Goal: Feedback & Contribution: Leave review/rating

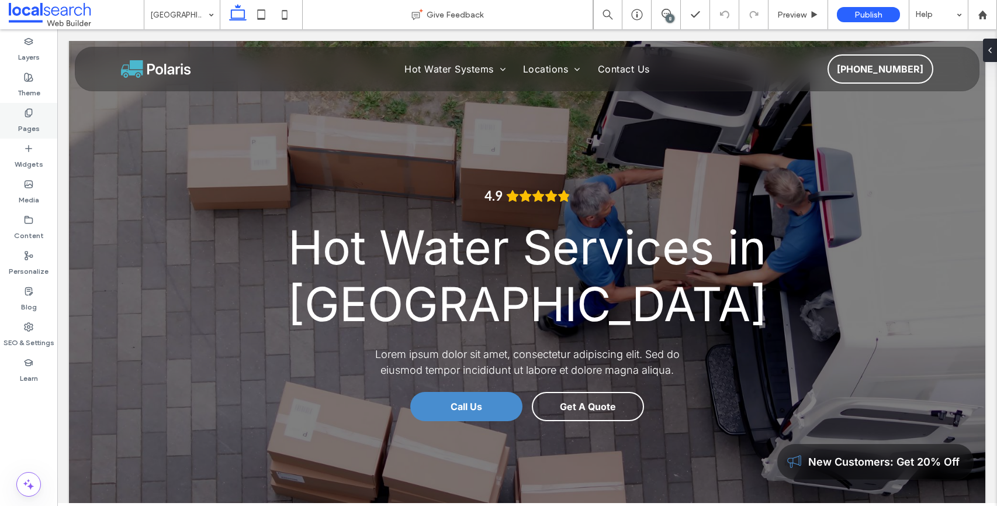
click at [40, 114] on div "Pages" at bounding box center [28, 121] width 57 height 36
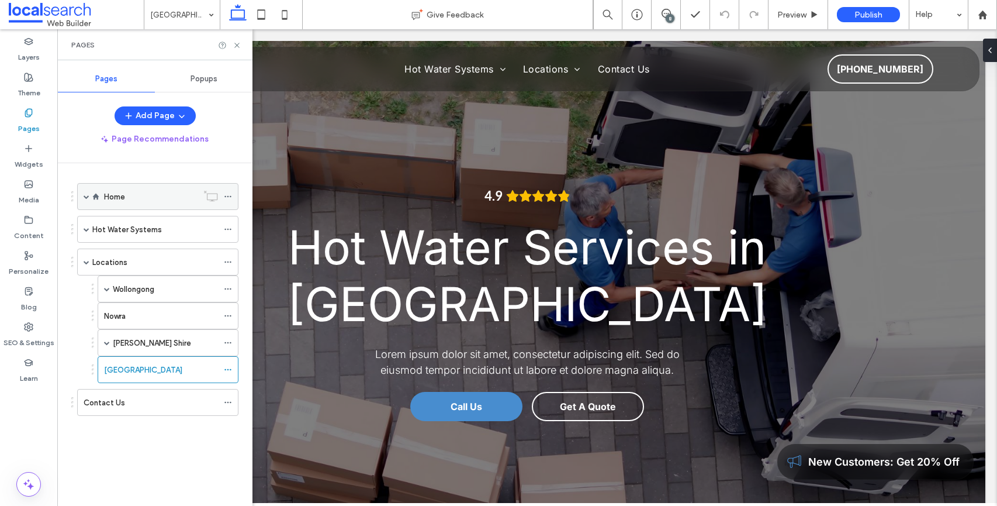
click at [142, 198] on div "Home" at bounding box center [151, 197] width 94 height 12
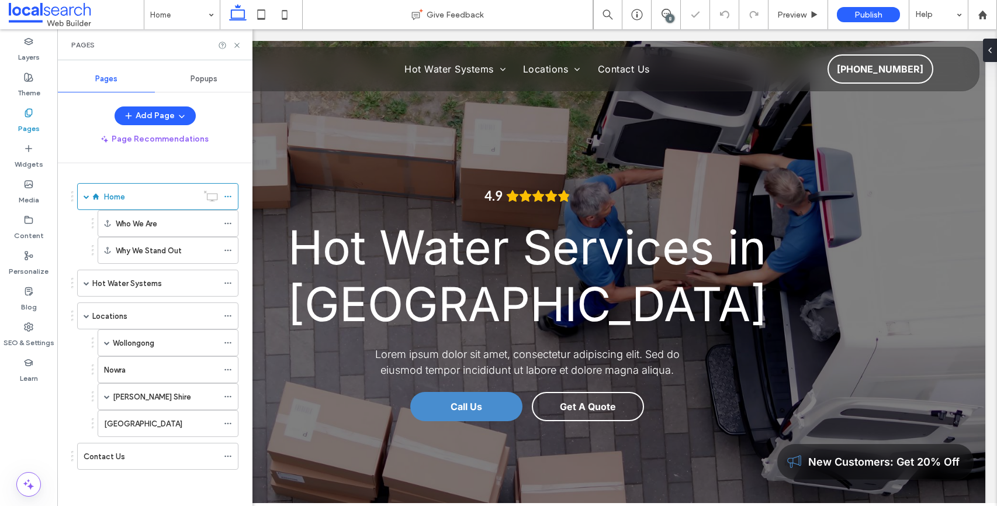
click at [667, 18] on div "8" at bounding box center [670, 18] width 9 height 9
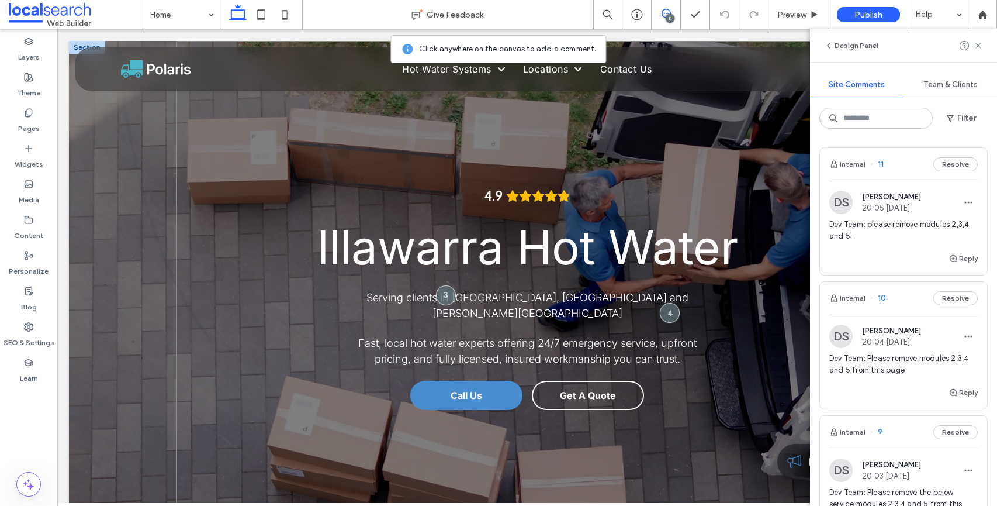
click at [739, 131] on div "4.9 Illawarra Hot Water Serving clients in [GEOGRAPHIC_DATA], [GEOGRAPHIC_DATA]…" at bounding box center [527, 284] width 701 height 486
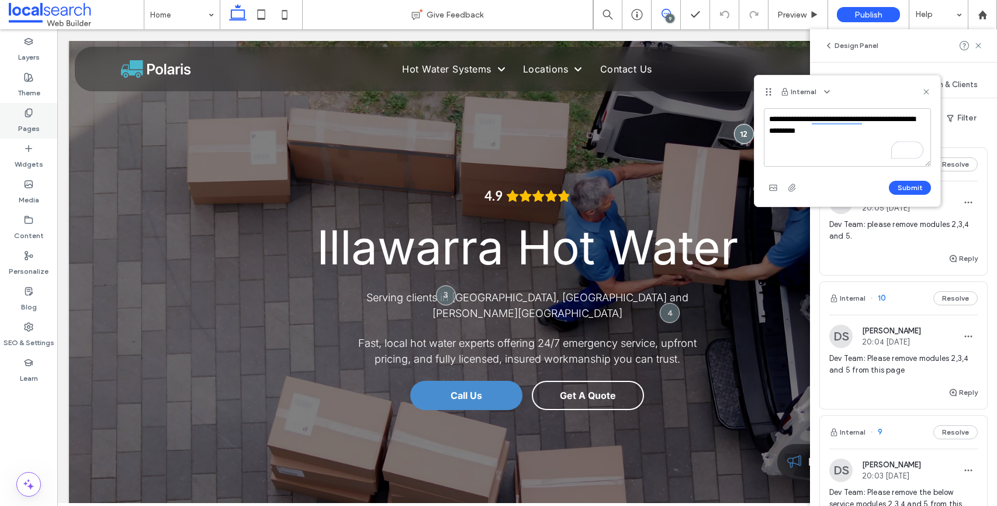
type textarea "**********"
click at [34, 112] on div "Pages" at bounding box center [28, 121] width 57 height 36
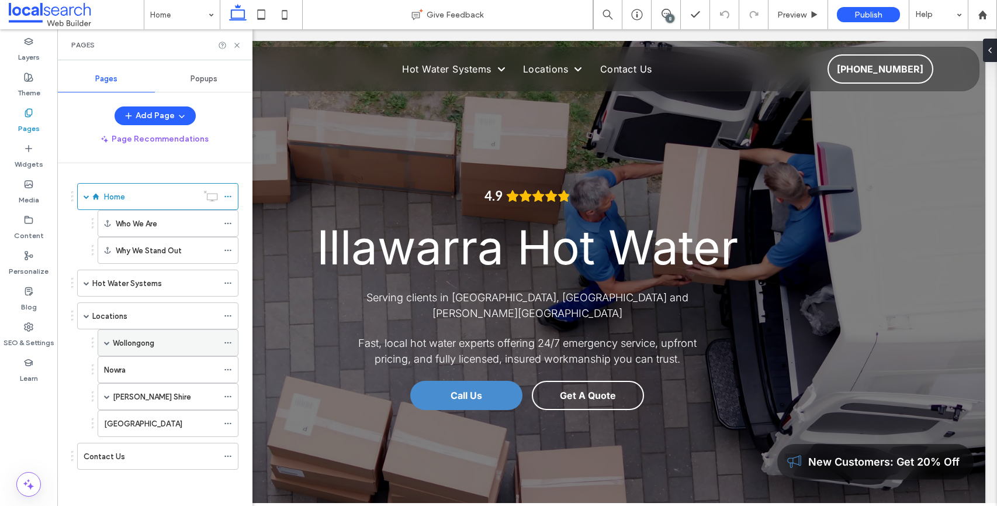
click at [108, 348] on span at bounding box center [107, 343] width 6 height 26
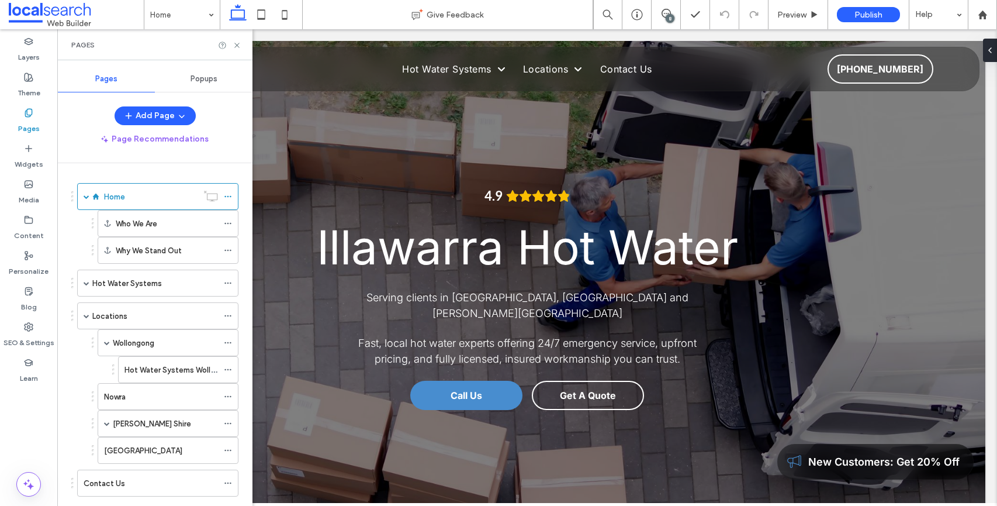
click at [671, 21] on div "8" at bounding box center [670, 18] width 9 height 9
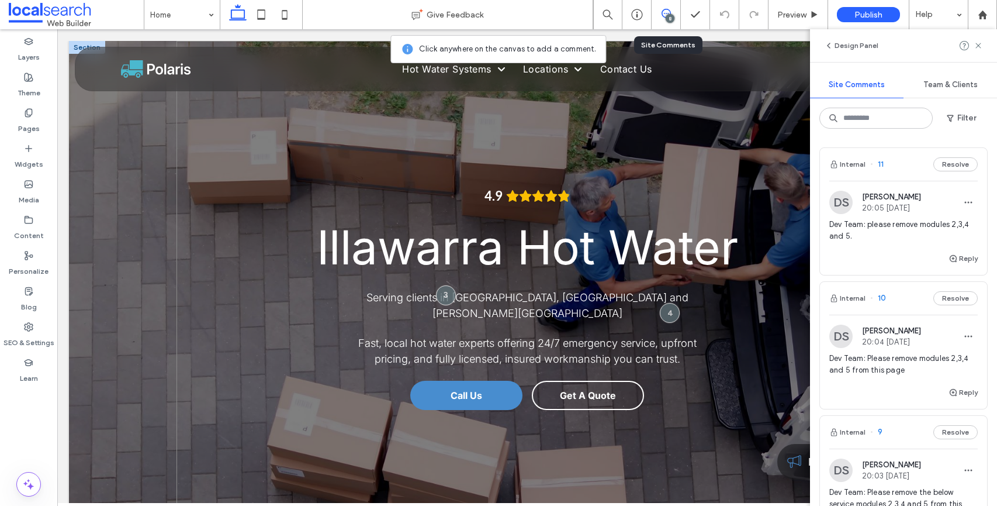
click at [642, 182] on div "4.9 Illawarra Hot Water Serving clients in [GEOGRAPHIC_DATA], [GEOGRAPHIC_DATA]…" at bounding box center [527, 284] width 701 height 486
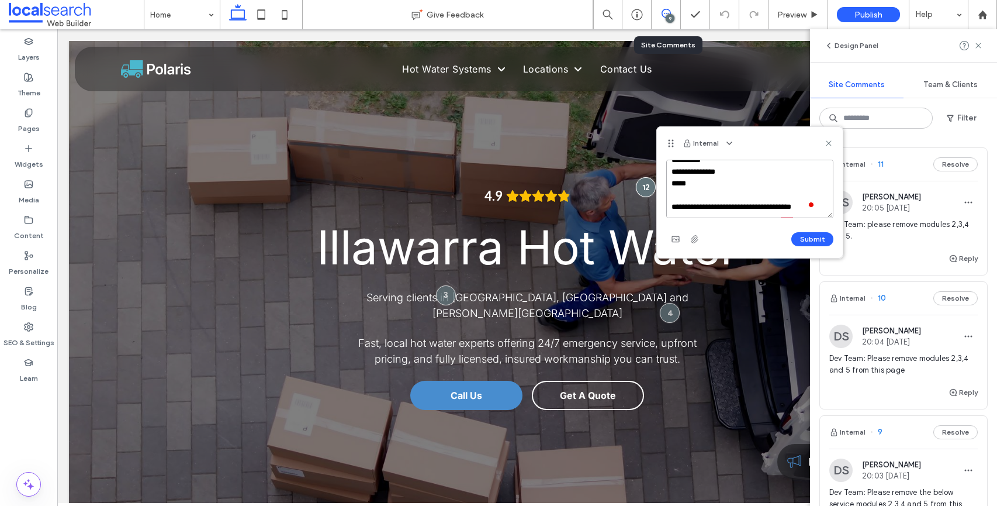
scroll to position [109, 0]
type textarea "**********"
click at [812, 233] on button "Submit" at bounding box center [812, 239] width 42 height 14
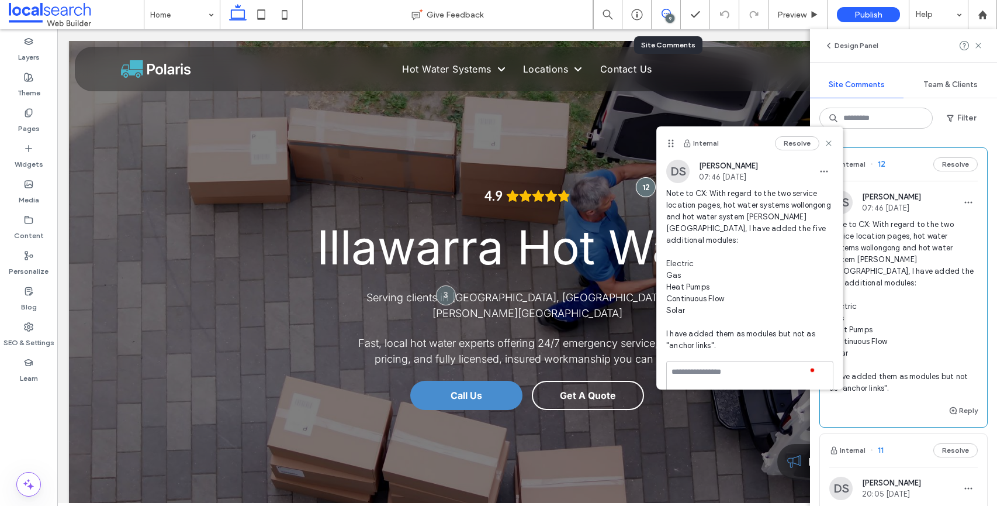
scroll to position [0, 0]
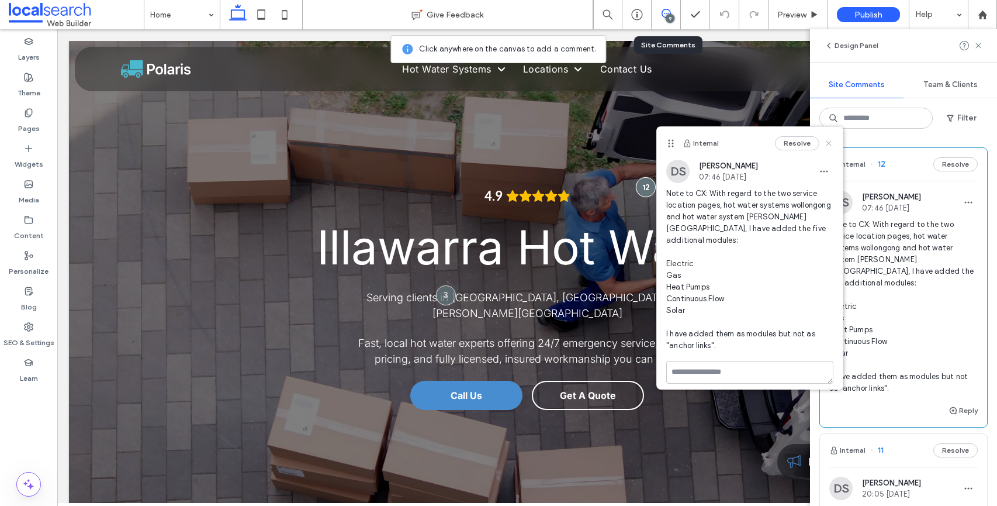
click at [824, 139] on icon at bounding box center [828, 143] width 9 height 9
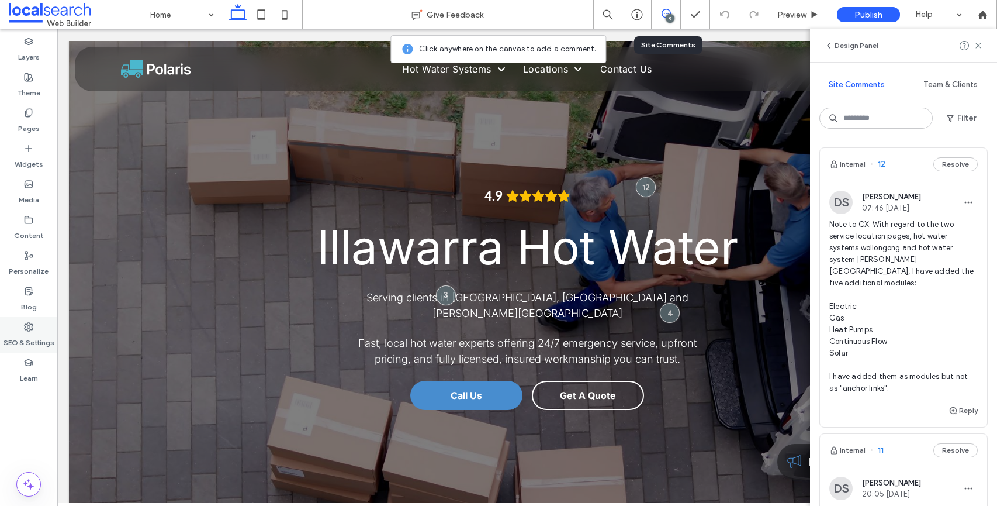
click at [29, 328] on icon at bounding box center [28, 326] width 9 height 9
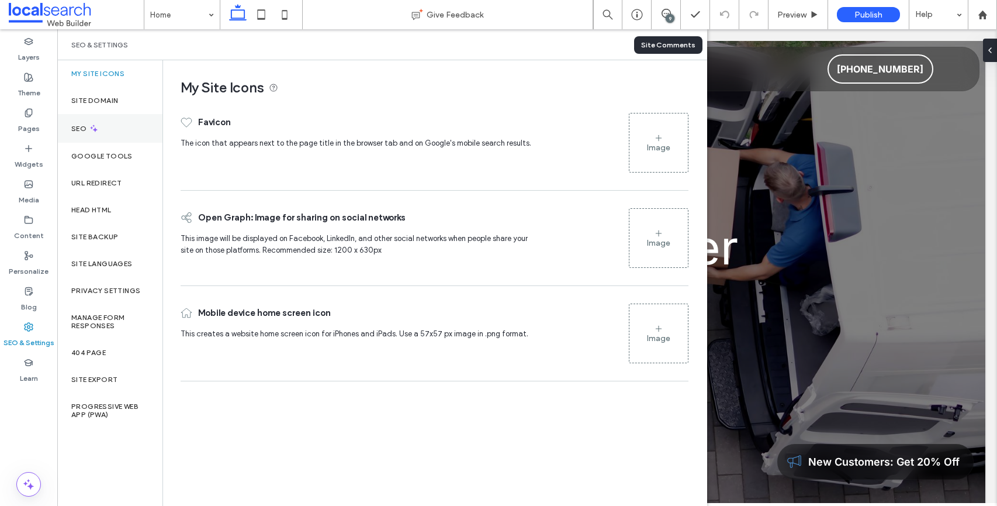
click at [81, 132] on label "SEO" at bounding box center [80, 129] width 18 height 8
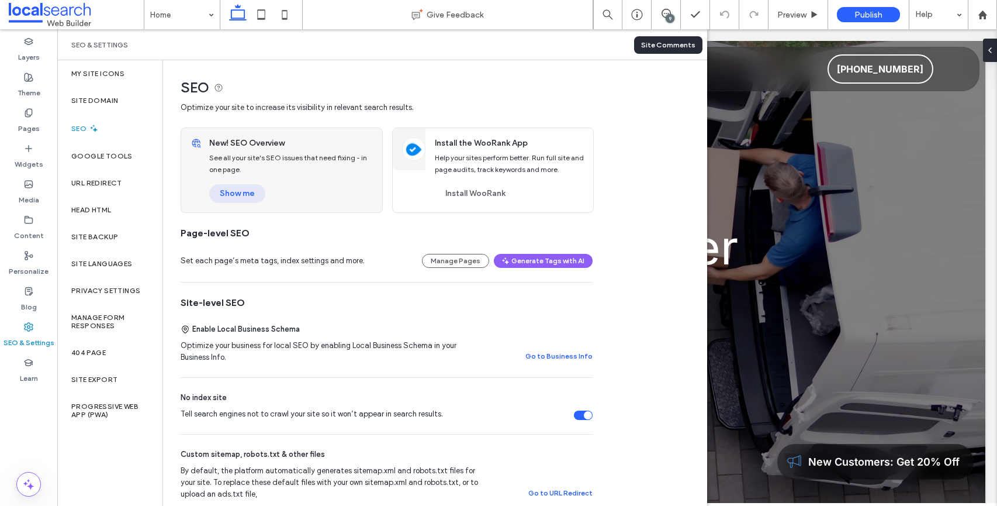
click at [243, 192] on button "Show me" at bounding box center [237, 193] width 56 height 19
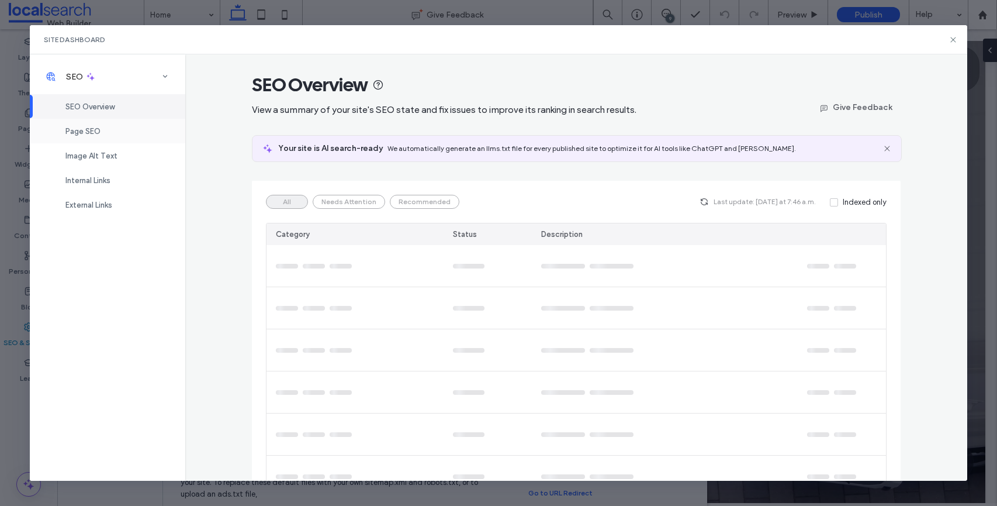
click at [91, 131] on span "Page SEO" at bounding box center [82, 131] width 35 height 9
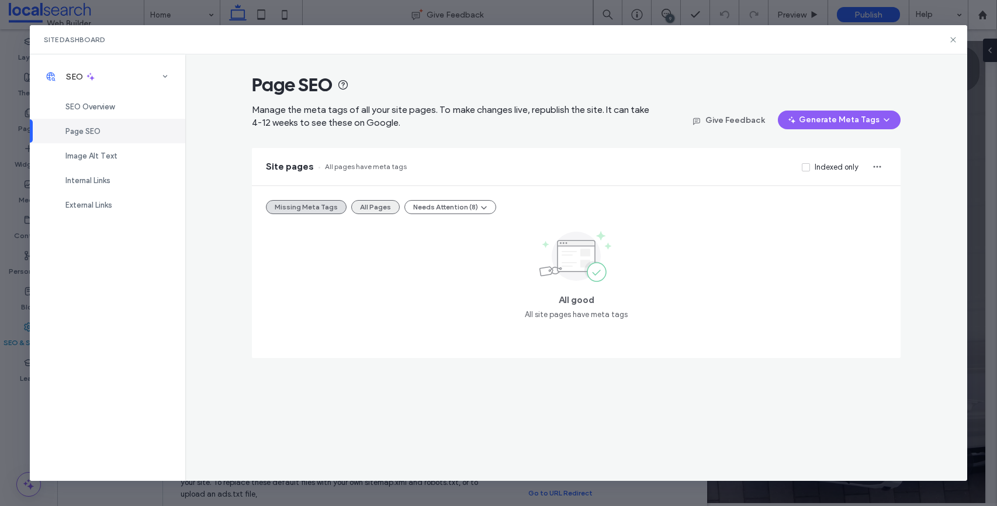
click at [380, 209] on button "All Pages" at bounding box center [375, 207] width 49 height 14
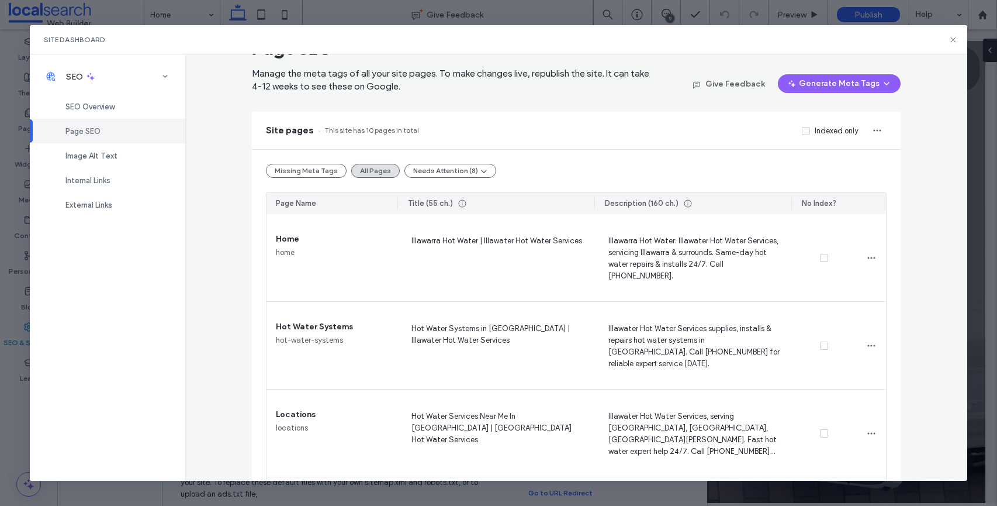
scroll to position [27, 0]
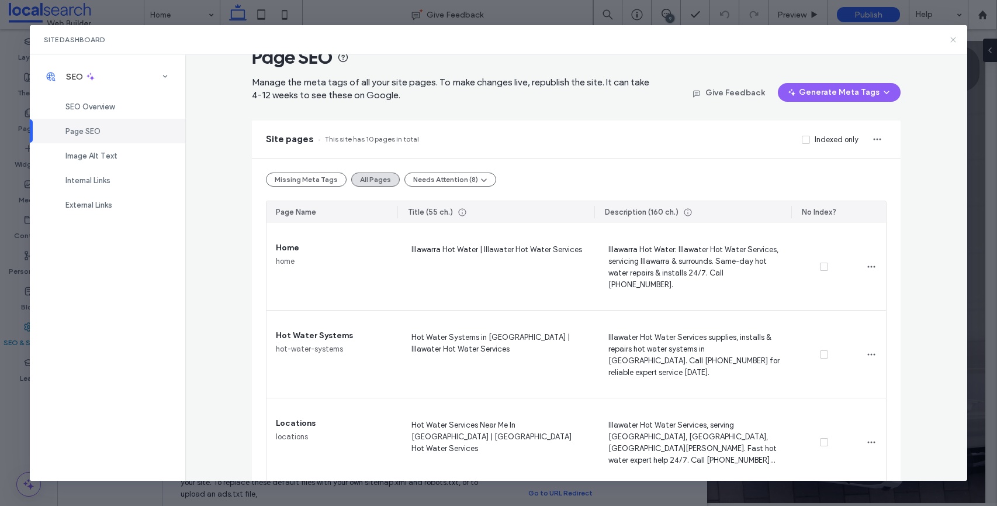
click at [953, 42] on icon at bounding box center [953, 39] width 9 height 9
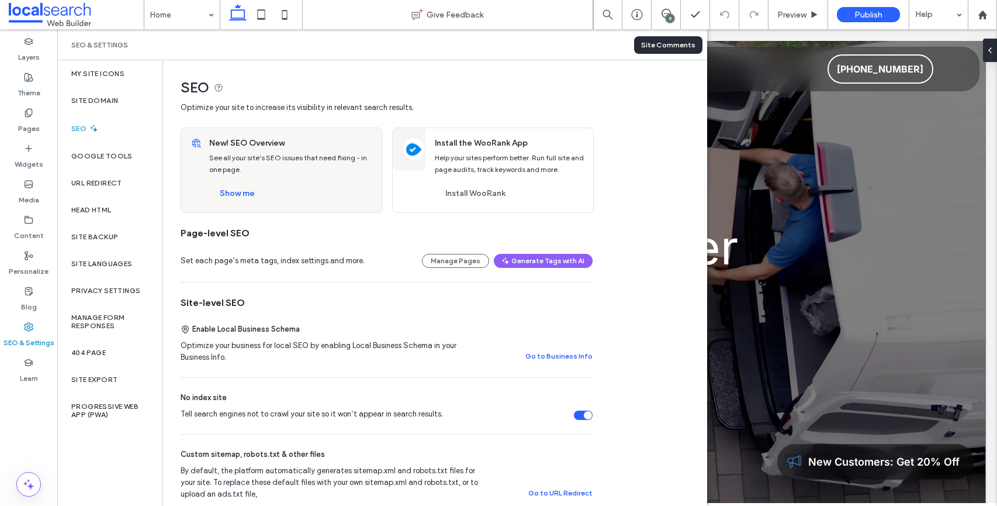
click at [881, 156] on div "4.9 Illawarra Hot Water Serving clients in [GEOGRAPHIC_DATA], [GEOGRAPHIC_DATA]…" at bounding box center [527, 284] width 917 height 486
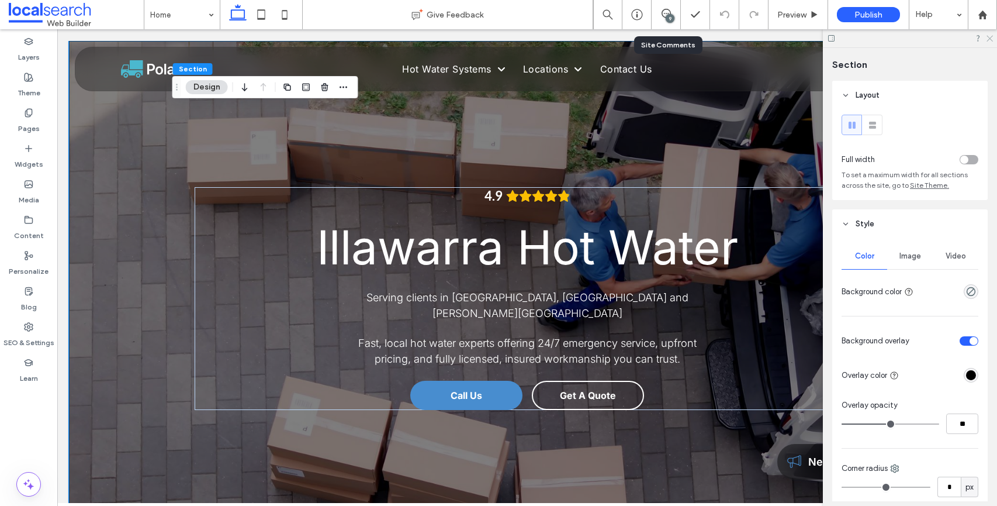
click at [992, 36] on use at bounding box center [990, 39] width 6 height 6
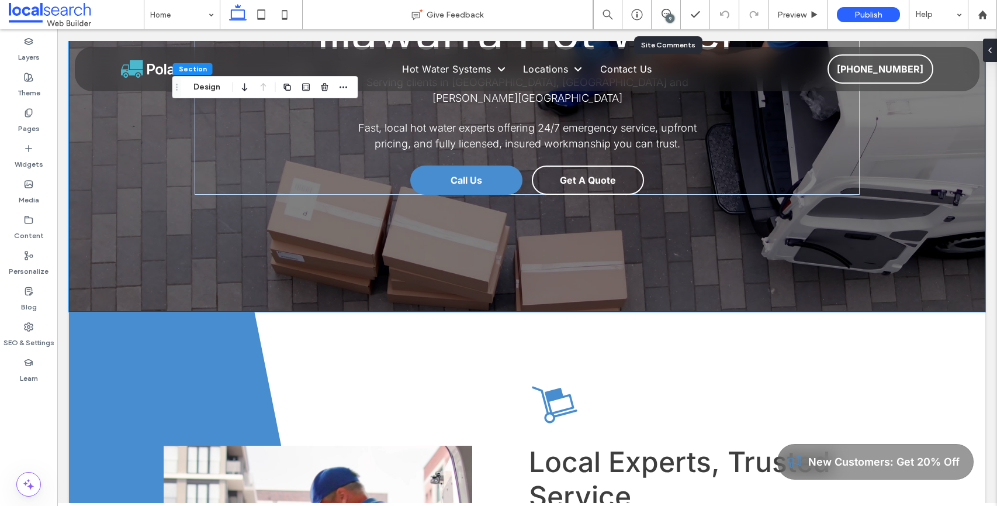
scroll to position [0, 0]
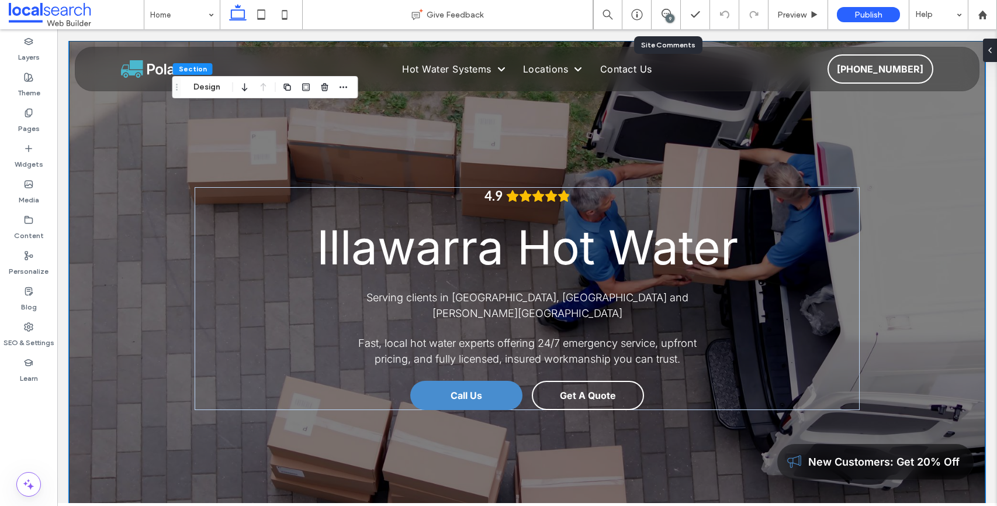
drag, startPoint x: 991, startPoint y: 70, endPoint x: 1042, endPoint y: 46, distance: 55.4
